Goal: Find contact information: Find contact information

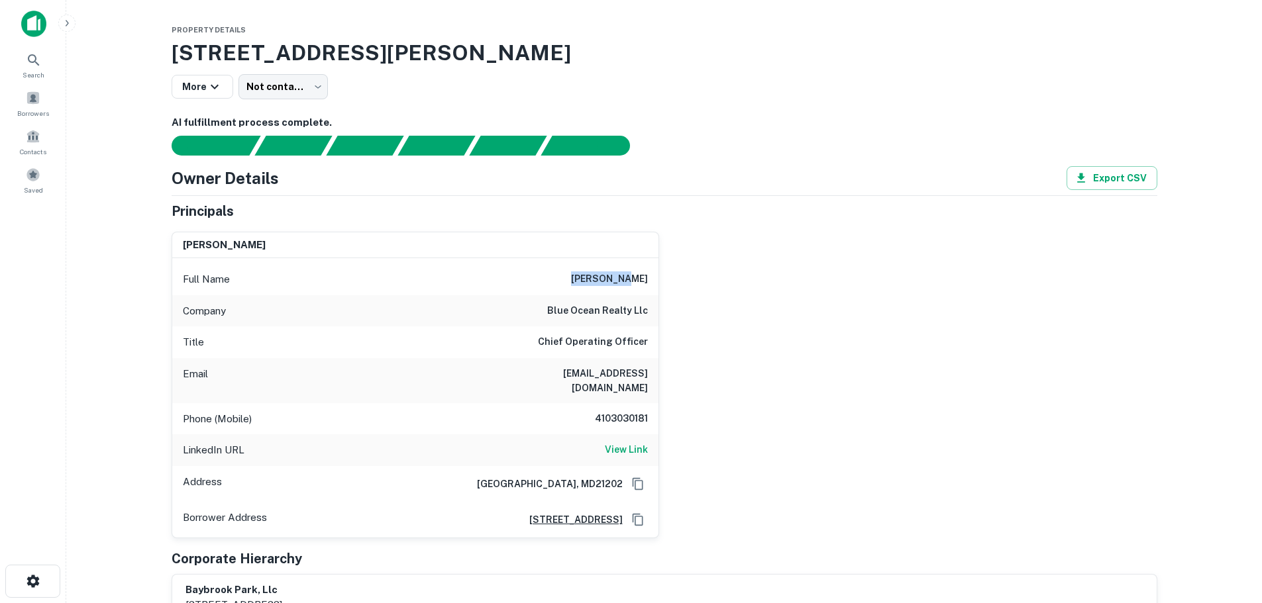
drag, startPoint x: 603, startPoint y: 278, endPoint x: 660, endPoint y: 282, distance: 57.7
click at [660, 282] on div "[PERSON_NAME] Full Name [PERSON_NAME] Company blue ocean realty llc Title Chief…" at bounding box center [659, 379] width 996 height 317
copy h6 "[PERSON_NAME]"
drag, startPoint x: 533, startPoint y: 370, endPoint x: 651, endPoint y: 373, distance: 118.6
click at [651, 373] on div "Email [EMAIL_ADDRESS][DOMAIN_NAME]" at bounding box center [415, 380] width 486 height 45
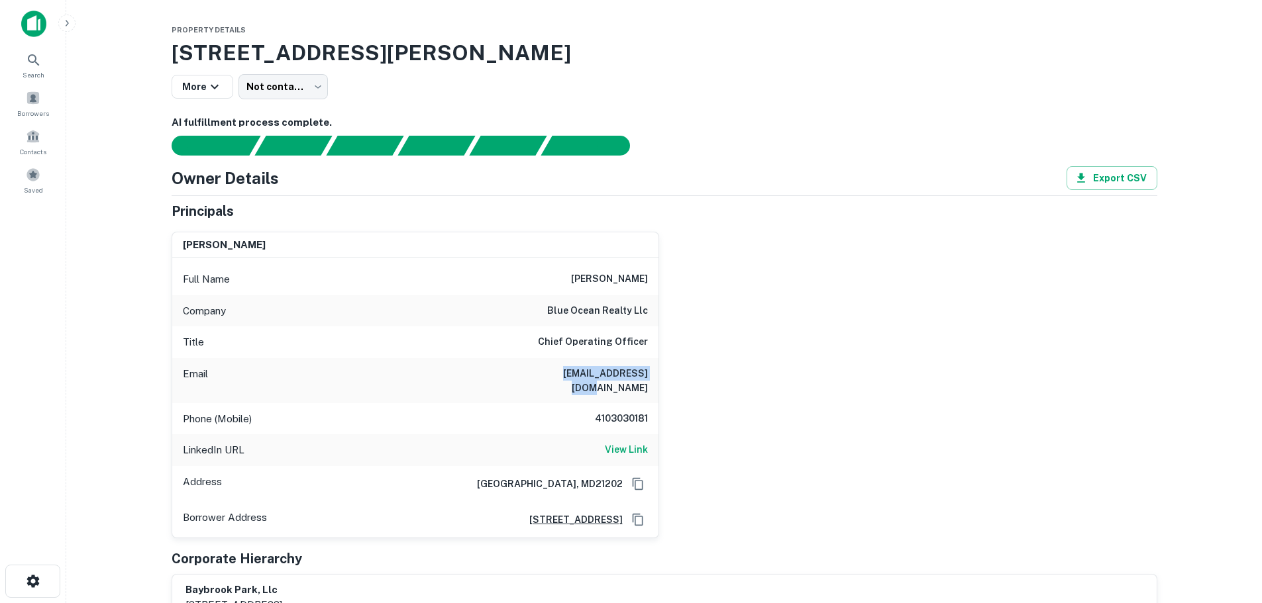
copy h6 "[EMAIL_ADDRESS][DOMAIN_NAME]"
drag, startPoint x: 551, startPoint y: 313, endPoint x: 630, endPoint y: 312, distance: 78.8
click at [630, 312] on div "Company blue ocean realty llc" at bounding box center [415, 311] width 486 height 32
copy h6 "blue ocean realty"
